Goal: Check status: Check status

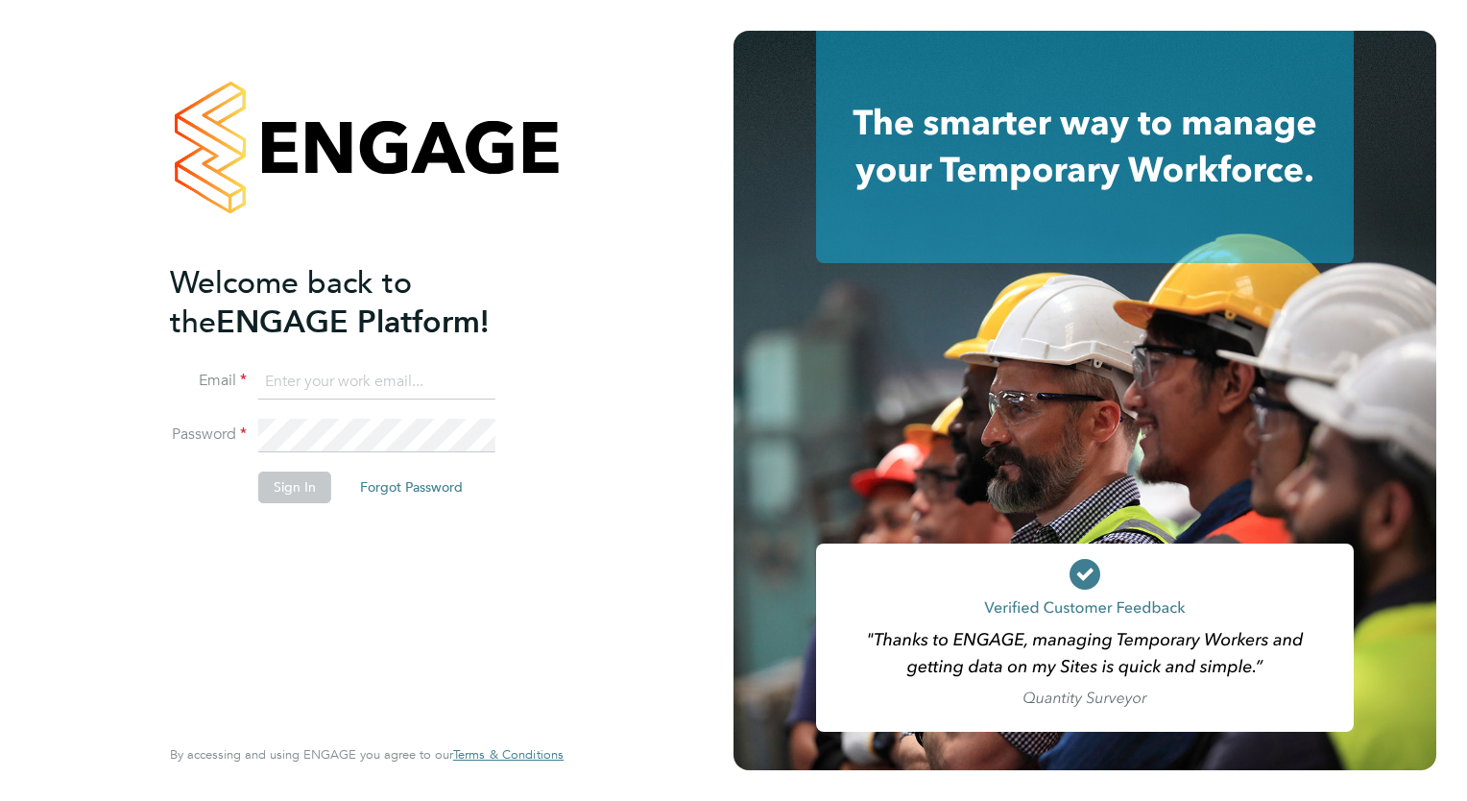
type input "mjones@spheresolutions.co.uk"
click at [294, 491] on button "Sign In" at bounding box center [294, 486] width 73 height 31
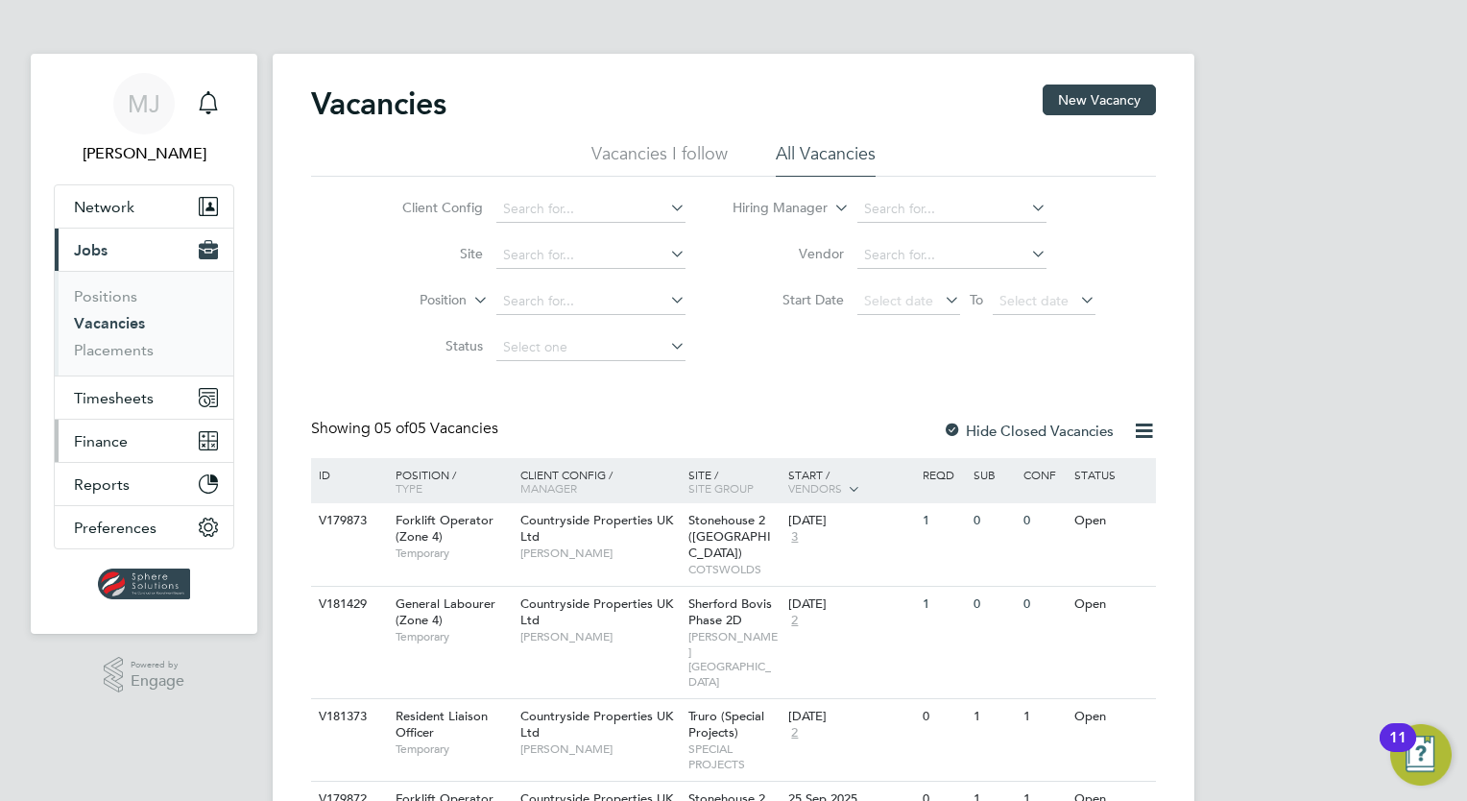
click at [108, 432] on span "Finance" at bounding box center [101, 441] width 54 height 18
click at [110, 432] on span "Finance" at bounding box center [101, 441] width 54 height 18
click at [122, 441] on span "Finance" at bounding box center [101, 441] width 54 height 18
click at [131, 448] on button "Finance" at bounding box center [144, 441] width 179 height 42
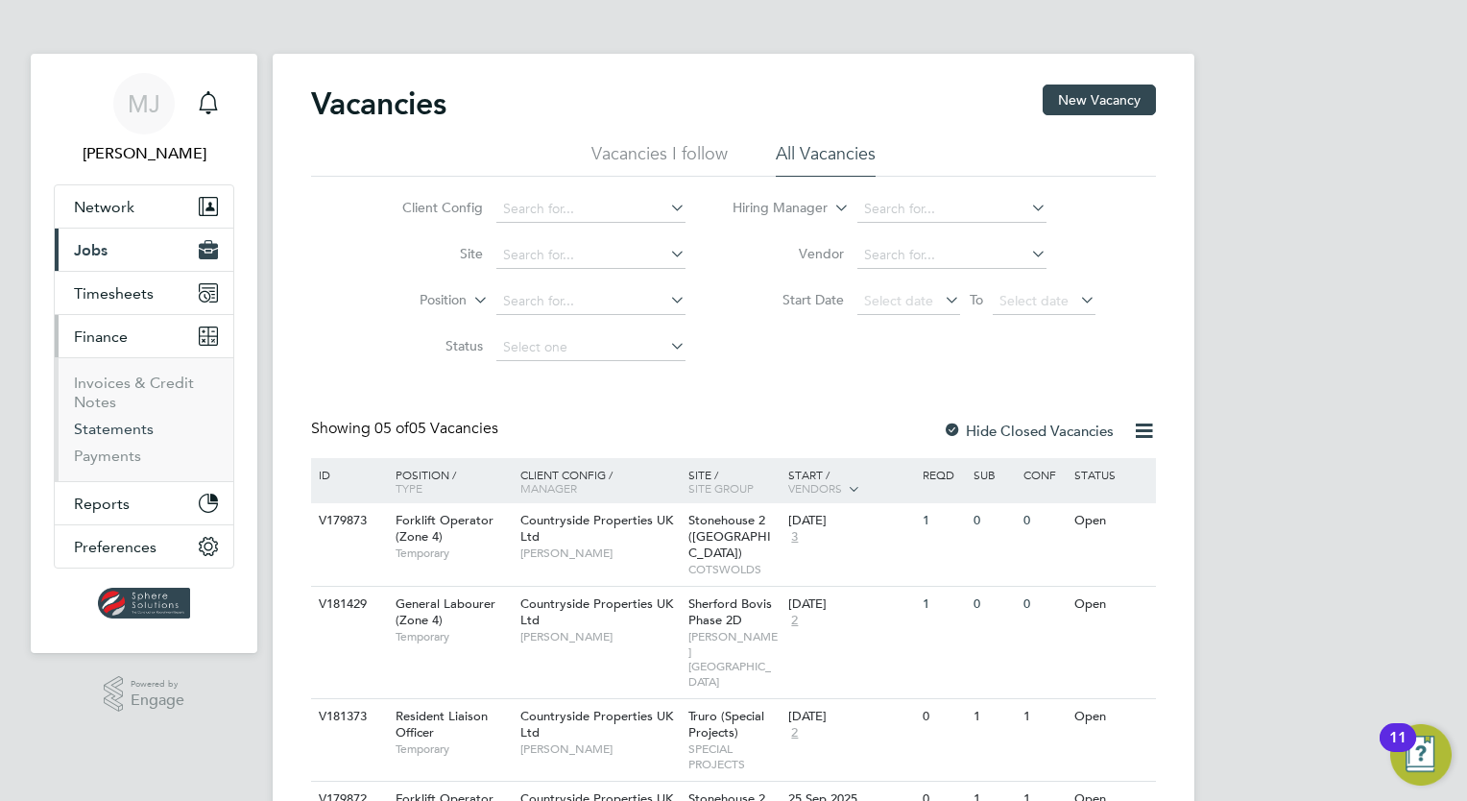
drag, startPoint x: 131, startPoint y: 428, endPoint x: 150, endPoint y: 432, distance: 19.6
click at [131, 428] on link "Statements" at bounding box center [114, 429] width 80 height 18
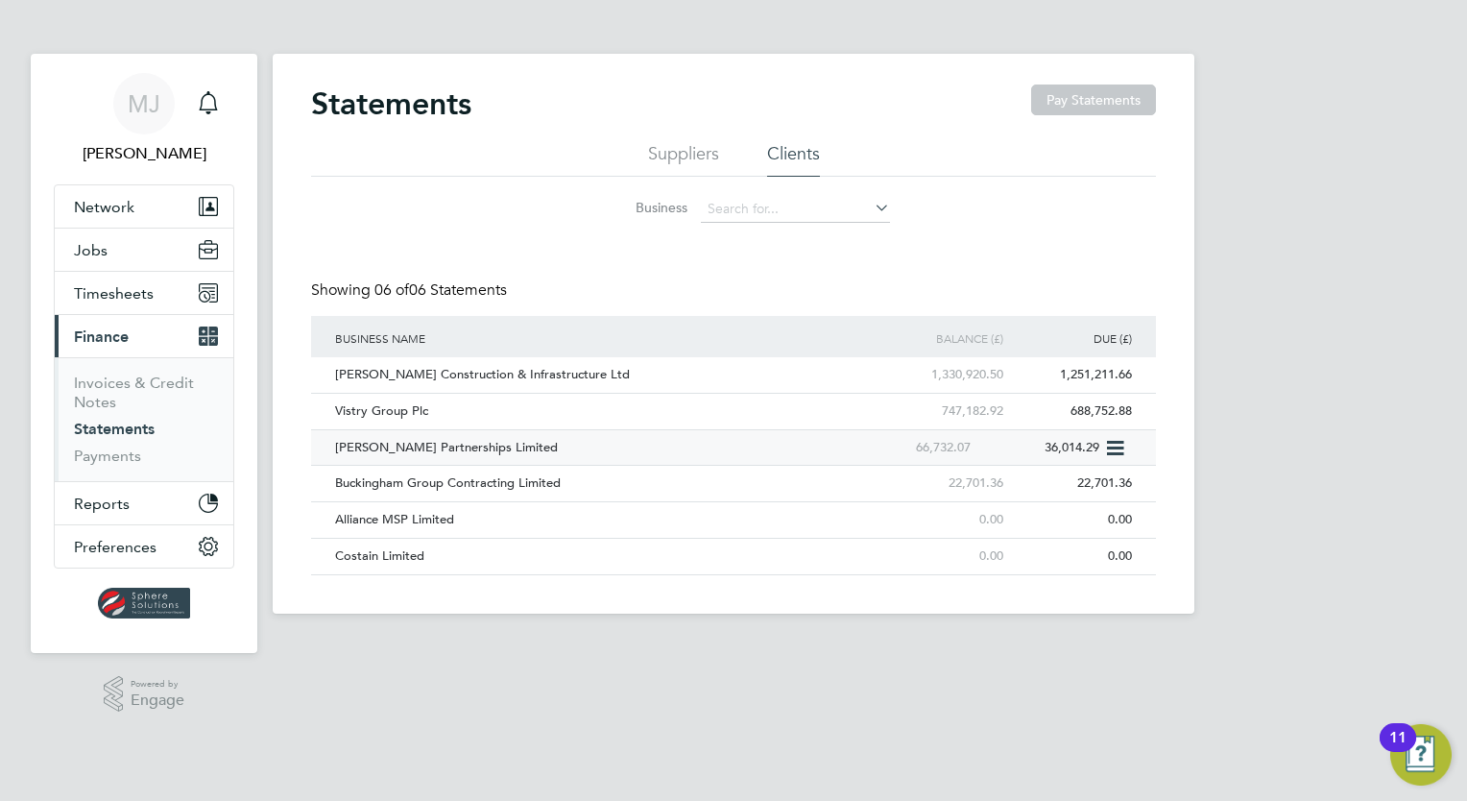
click at [385, 447] on div "Lovell Partnerships Limited" at bounding box center [588, 448] width 516 height 36
